Goal: Task Accomplishment & Management: Manage account settings

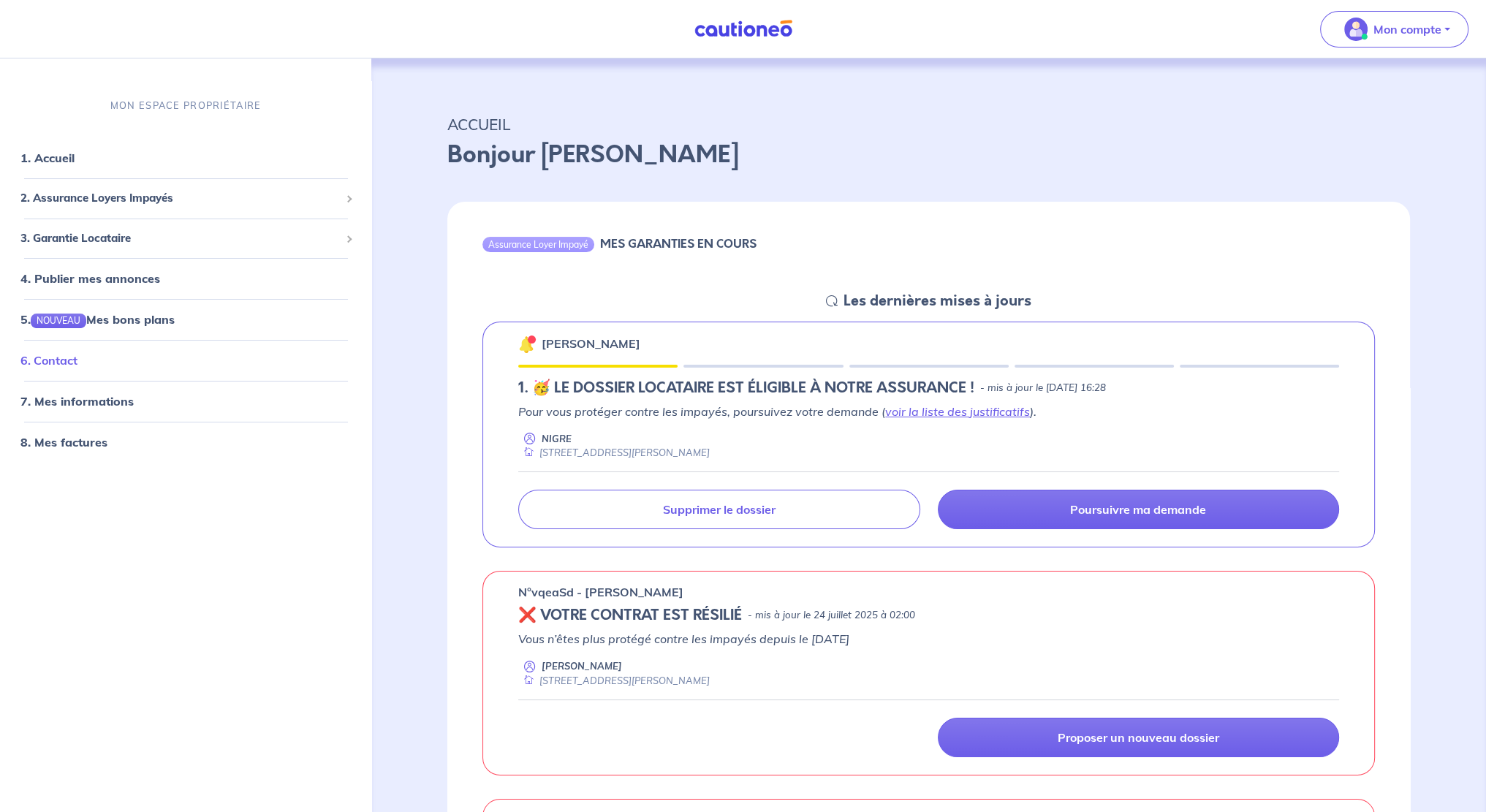
click at [68, 365] on link "6. Contact" at bounding box center [49, 360] width 57 height 14
click at [70, 160] on link "1. Accueil" at bounding box center [47, 157] width 54 height 14
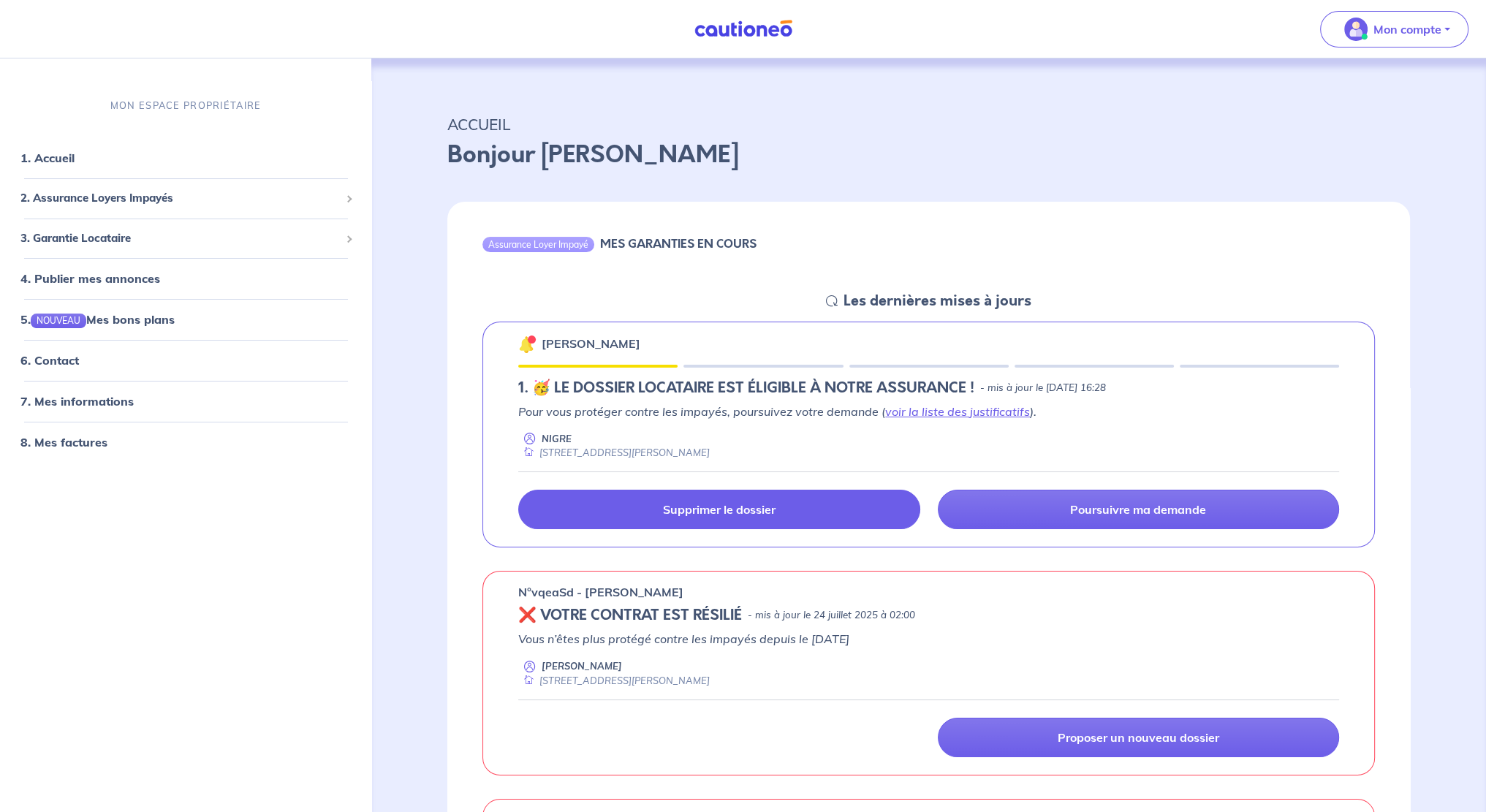
click at [737, 511] on p "Supprimer le dossier" at bounding box center [719, 509] width 112 height 14
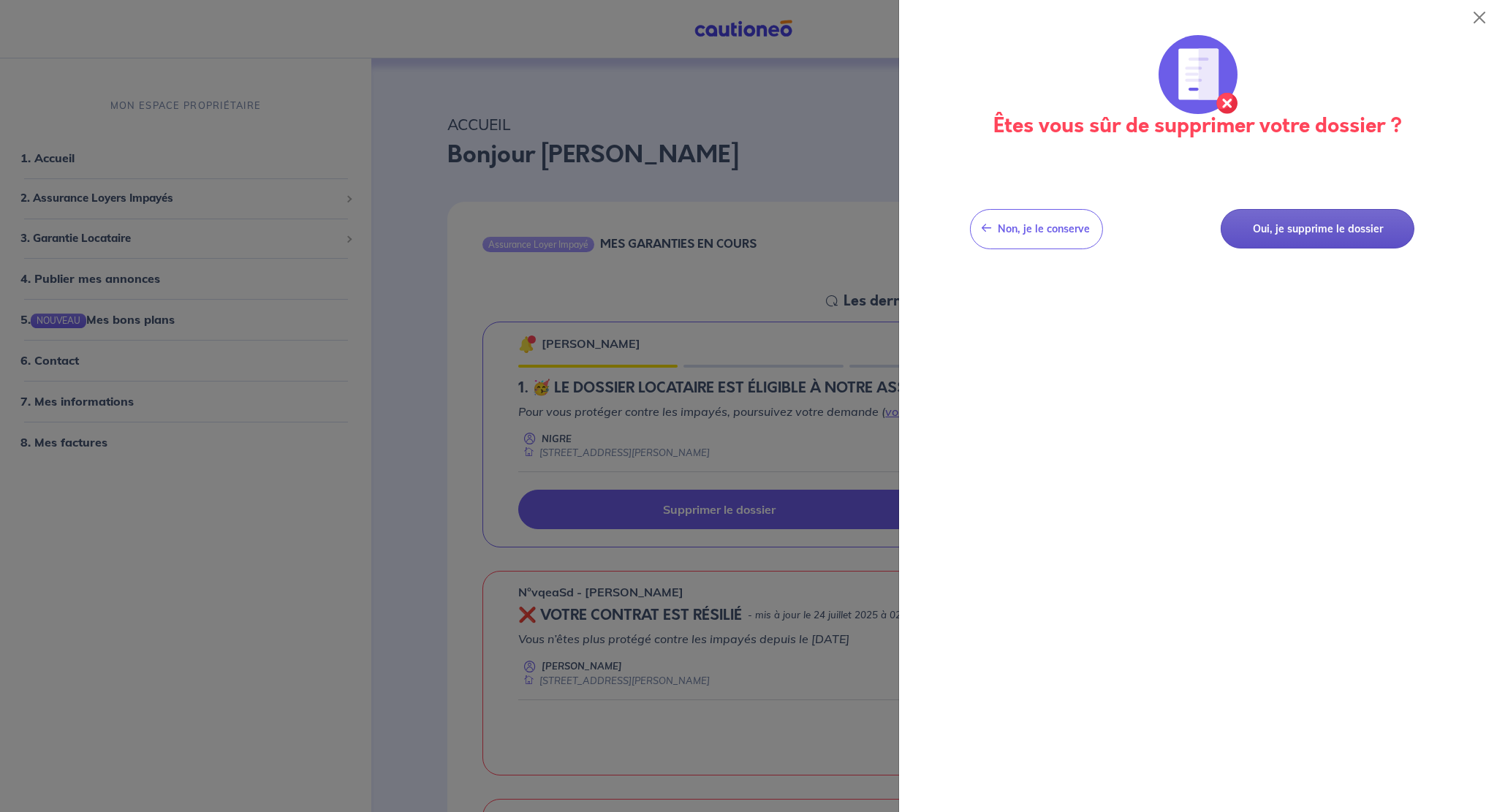
click at [1298, 233] on button "Oui, je supprime le dossier" at bounding box center [1318, 228] width 194 height 40
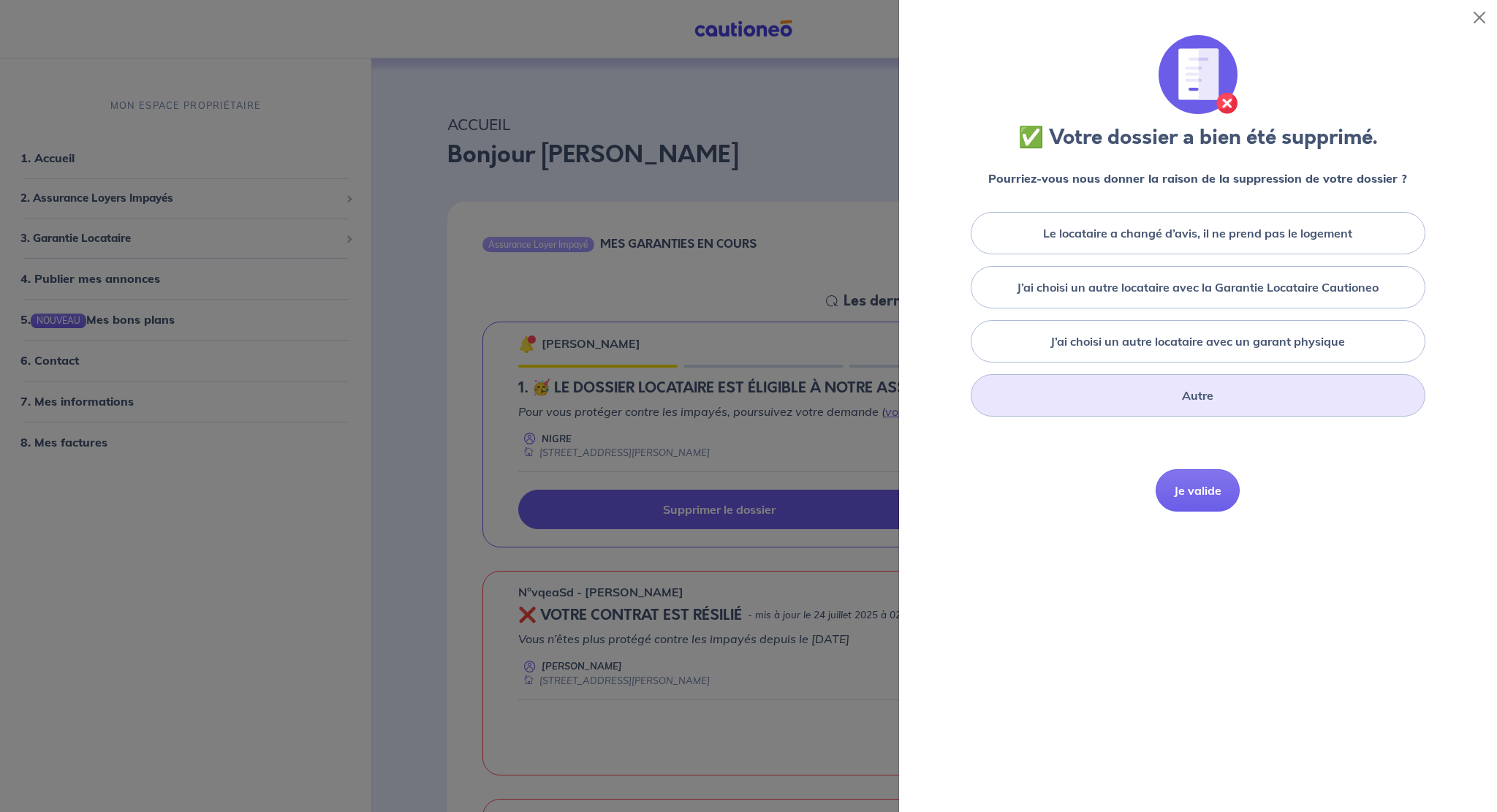
click at [1180, 394] on div "Autre" at bounding box center [1197, 395] width 454 height 42
click at [1049, 459] on textarea at bounding box center [1198, 461] width 545 height 78
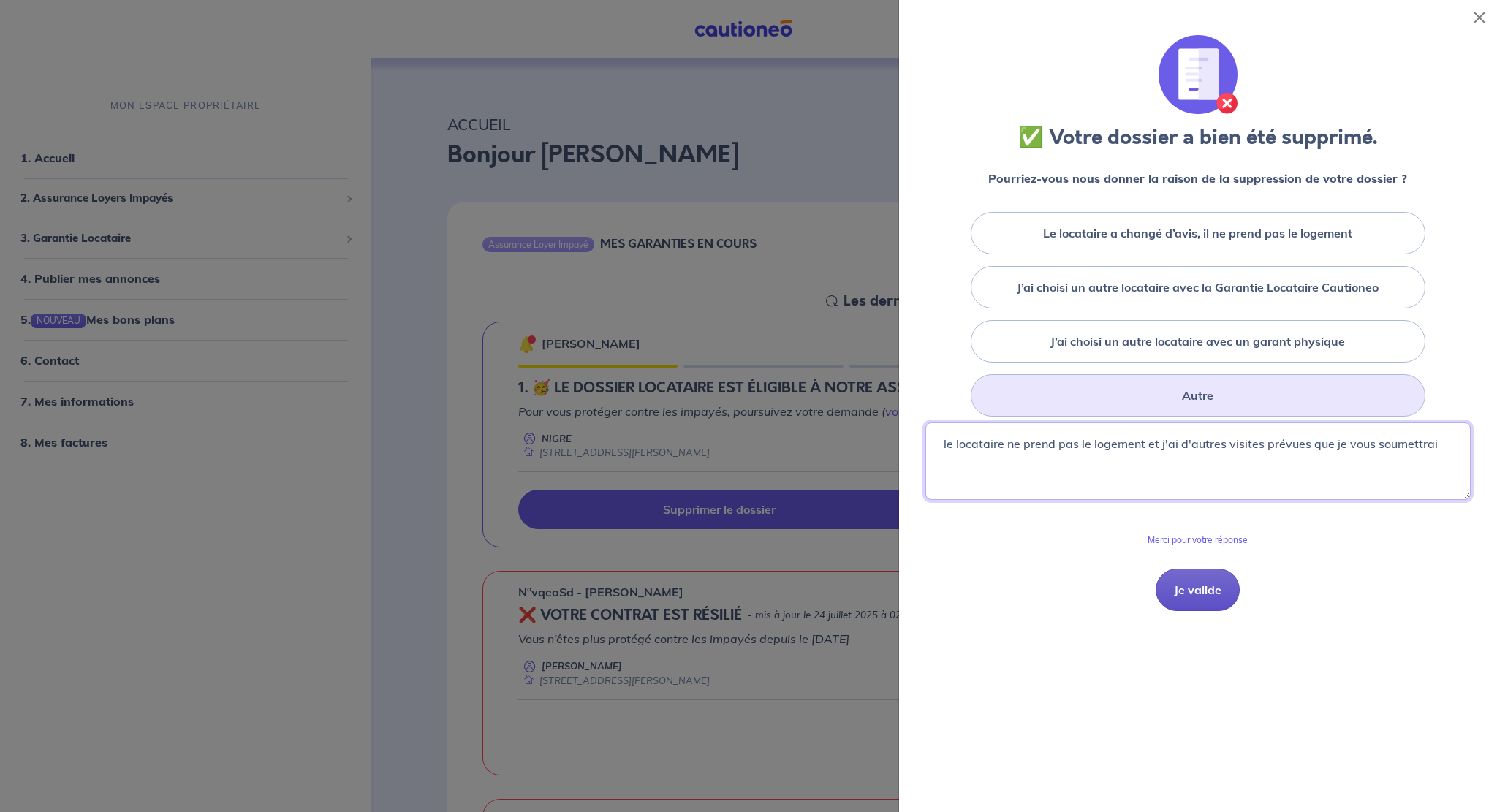
type textarea "le locataire ne prend pas le logement et j'ai d'autres visites prévues que je v…"
click at [1193, 597] on button "Je valide" at bounding box center [1198, 590] width 84 height 42
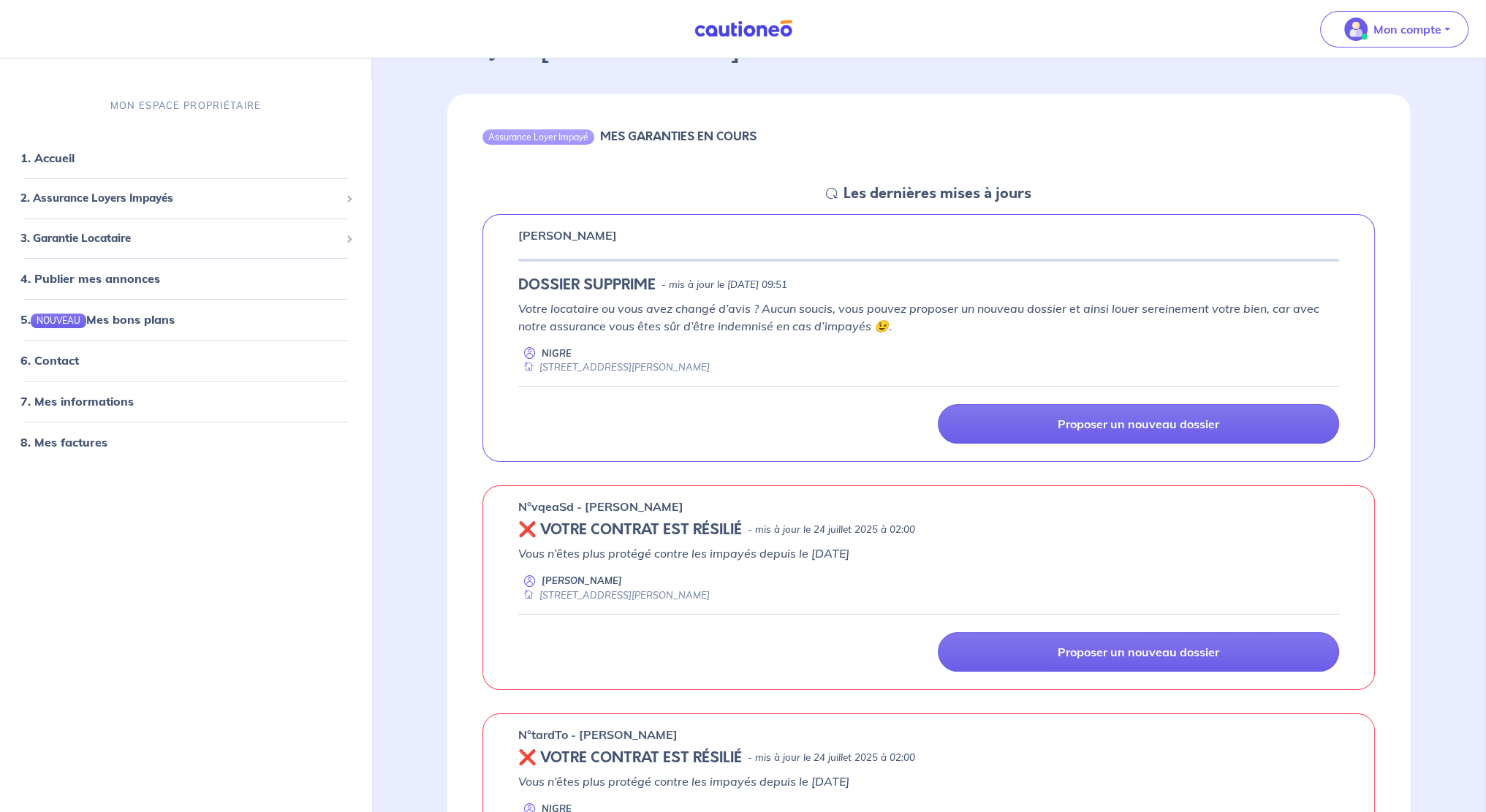
scroll to position [73, 0]
